Goal: Register for event/course

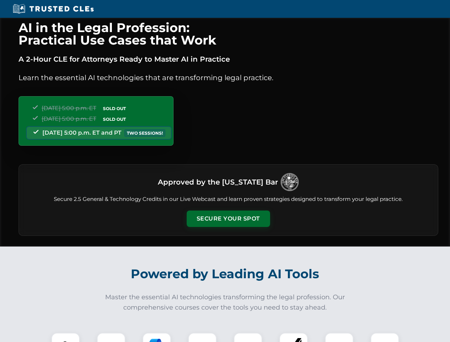
click at [228, 219] on button "Secure Your Spot" at bounding box center [228, 219] width 83 height 16
click at [66, 338] on img at bounding box center [65, 347] width 21 height 21
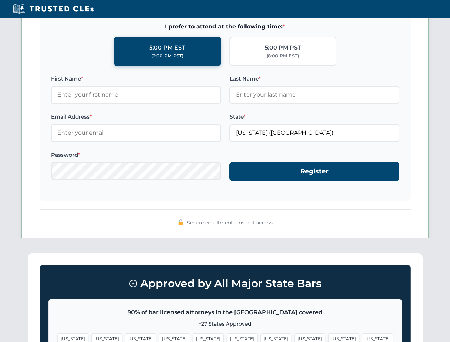
click at [261, 338] on span "[US_STATE]" at bounding box center [276, 339] width 31 height 10
click at [328, 338] on span "[US_STATE]" at bounding box center [343, 339] width 31 height 10
